Goal: Task Accomplishment & Management: Manage account settings

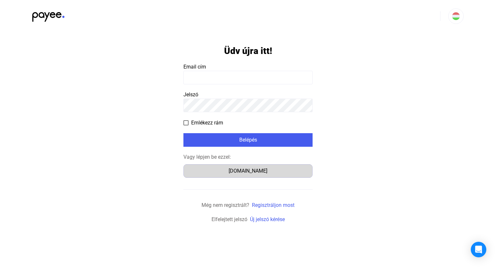
click at [245, 173] on div "[DOMAIN_NAME]" at bounding box center [248, 171] width 125 height 8
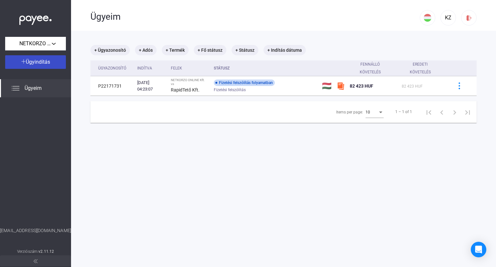
click at [39, 64] on span "Ügyindítás" at bounding box center [38, 62] width 24 height 6
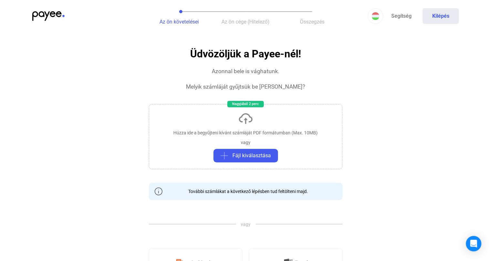
click at [47, 15] on img at bounding box center [48, 16] width 32 height 10
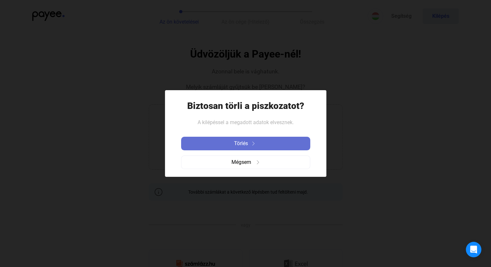
click at [252, 146] on div "Törlés" at bounding box center [245, 143] width 125 height 8
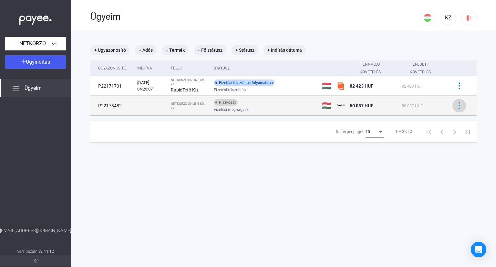
click at [456, 108] on img at bounding box center [459, 105] width 7 height 7
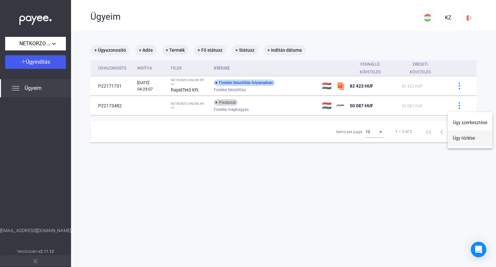
click at [466, 139] on button "Ügy törlése" at bounding box center [469, 137] width 45 height 15
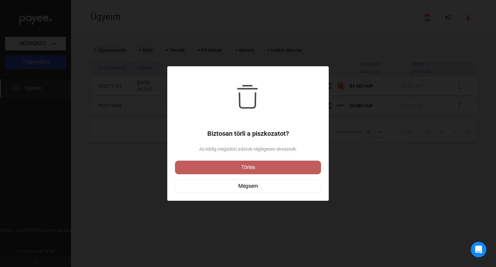
click at [265, 167] on div "Törlés" at bounding box center [248, 167] width 142 height 8
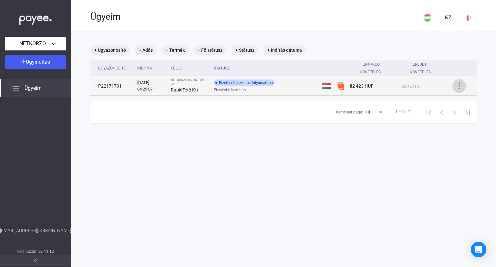
click at [456, 86] on img at bounding box center [459, 85] width 7 height 7
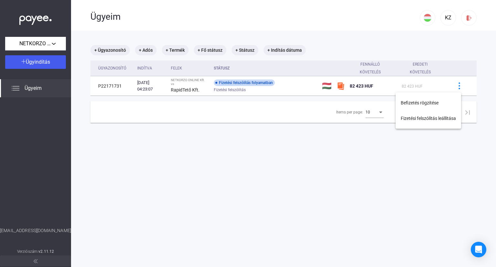
click at [113, 87] on div at bounding box center [248, 133] width 496 height 267
click at [25, 87] on span "Ügyeim" at bounding box center [33, 88] width 17 height 8
click at [16, 89] on img at bounding box center [16, 88] width 8 height 8
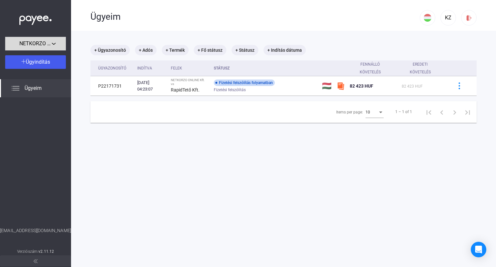
click at [55, 43] on div "NETKORZO ONLINE Kft." at bounding box center [35, 44] width 57 height 8
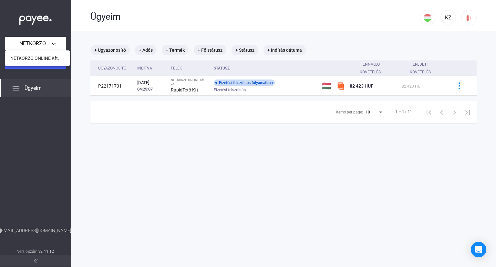
click at [148, 20] on div at bounding box center [248, 133] width 496 height 267
